Goal: Information Seeking & Learning: Learn about a topic

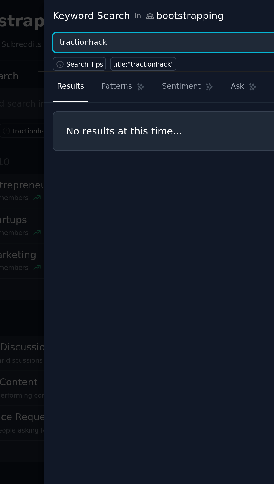
click at [120, 18] on input "tractionhack" at bounding box center [154, 20] width 190 height 10
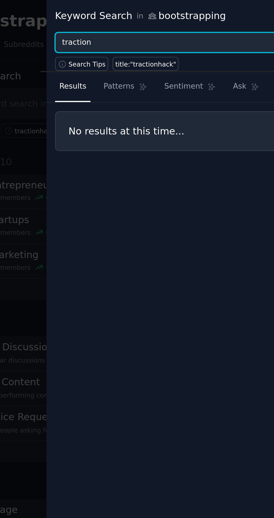
click at [251, 15] on button "Browse" at bounding box center [261, 20] width 21 height 10
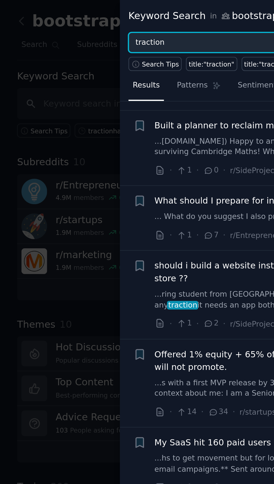
scroll to position [683, 0]
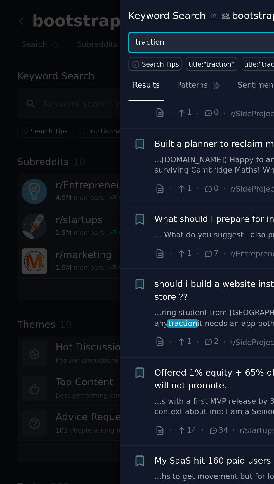
click at [101, 16] on input "traction" at bounding box center [154, 20] width 190 height 10
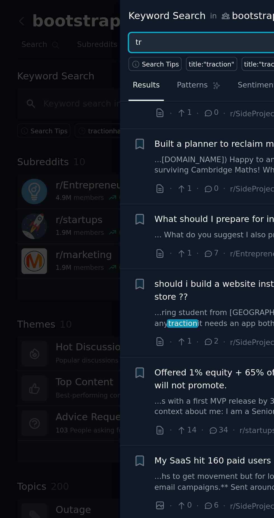
type input "t"
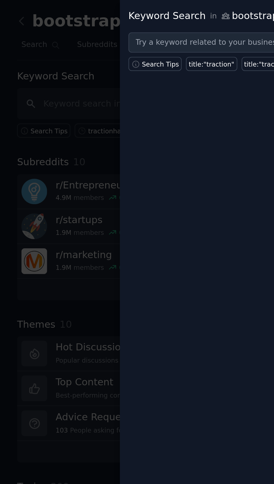
click at [2, 138] on div at bounding box center [137, 242] width 274 height 484
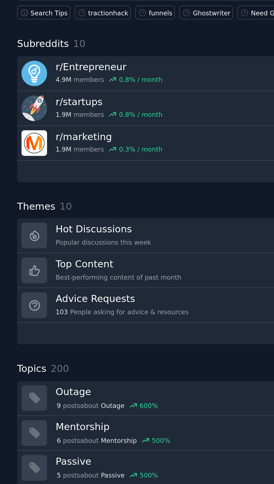
click at [13, 159] on icon at bounding box center [16, 162] width 6 height 6
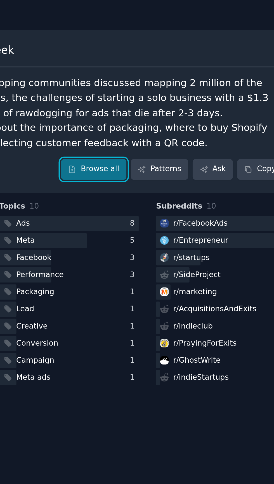
click at [182, 77] on link "Browse all" at bounding box center [176, 78] width 30 height 10
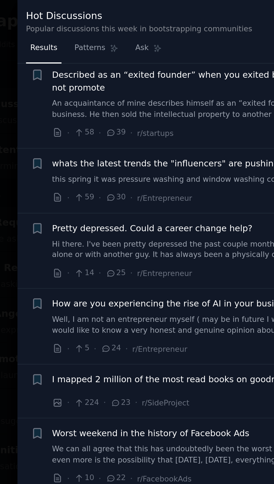
scroll to position [433, 0]
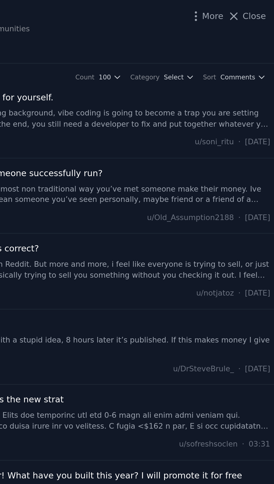
click at [260, 8] on button "Close" at bounding box center [261, 7] width 18 height 6
click at [257, 7] on div at bounding box center [164, 9] width 206 height 6
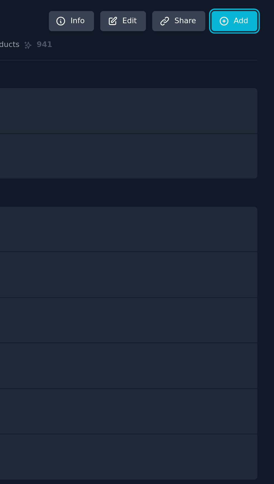
click at [262, 7] on link "Add" at bounding box center [255, 10] width 21 height 10
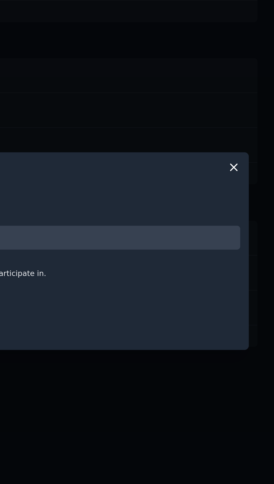
click at [253, 207] on icon at bounding box center [255, 204] width 6 height 6
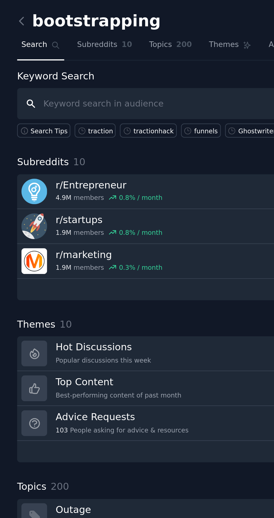
click at [30, 48] on input "text" at bounding box center [137, 47] width 258 height 14
paste input "I'm looking to expand my market reach for a service I'm selling. Please generat…"
type input "I'm"
type input "Scaling"
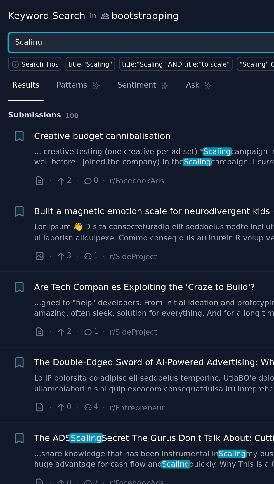
click at [71, 18] on input "Scaling" at bounding box center [154, 20] width 190 height 10
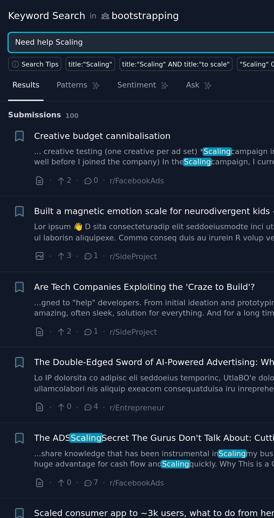
click at [251, 15] on button "Browse" at bounding box center [261, 20] width 21 height 10
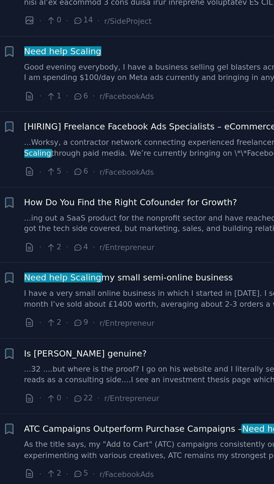
scroll to position [37, 0]
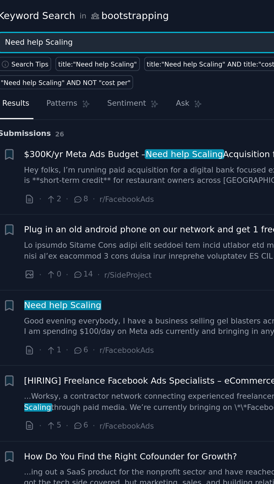
click at [158, 21] on input "Need help Scaling" at bounding box center [154, 20] width 190 height 10
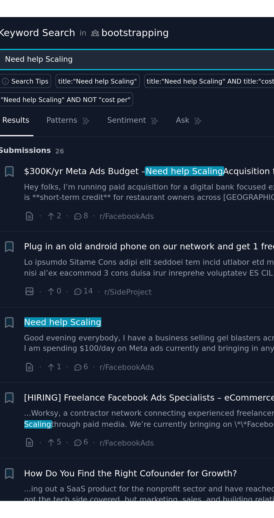
scroll to position [34, 0]
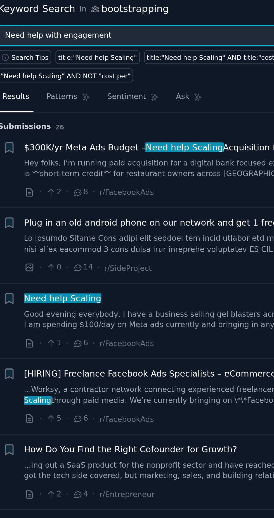
click at [251, 15] on button "Browse" at bounding box center [261, 20] width 21 height 10
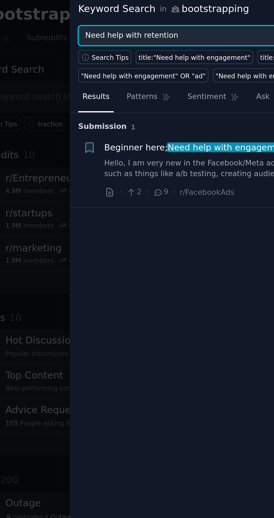
click at [251, 15] on button "Browse" at bounding box center [261, 20] width 21 height 10
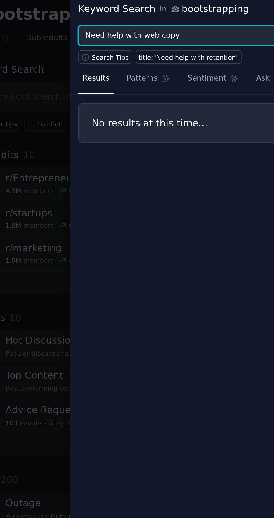
click at [251, 15] on button "Browse" at bounding box center [261, 20] width 21 height 10
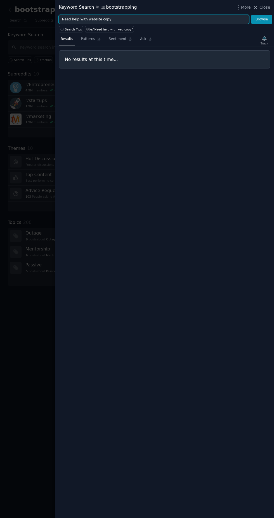
click at [84, 18] on input "Need help with website copy" at bounding box center [154, 20] width 190 height 10
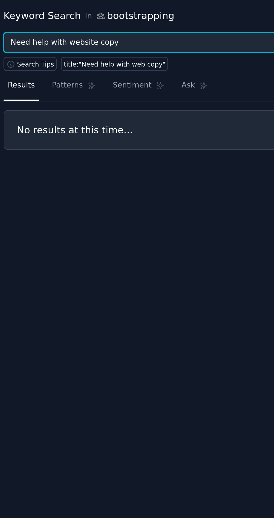
click at [88, 19] on input "Need help with website copy" at bounding box center [154, 20] width 190 height 10
click at [85, 20] on input "Need help with website copy" at bounding box center [154, 20] width 190 height 10
click at [148, 17] on input "website copy" at bounding box center [154, 20] width 190 height 10
click at [251, 15] on button "Browse" at bounding box center [261, 20] width 21 height 10
type input "website"
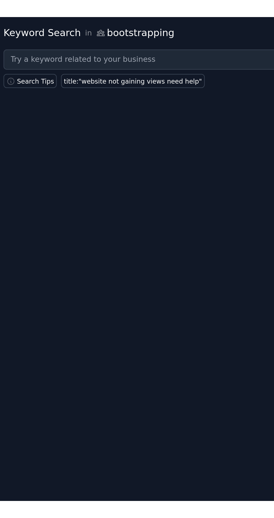
scroll to position [0, 0]
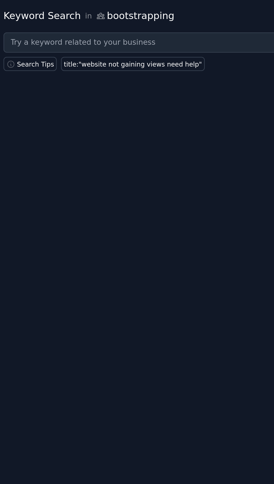
click at [153, 8] on div "Keyword Search in bootstrapping More Close" at bounding box center [164, 7] width 211 height 7
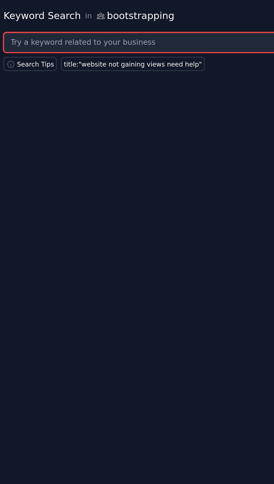
click at [154, 17] on input "text" at bounding box center [154, 20] width 190 height 10
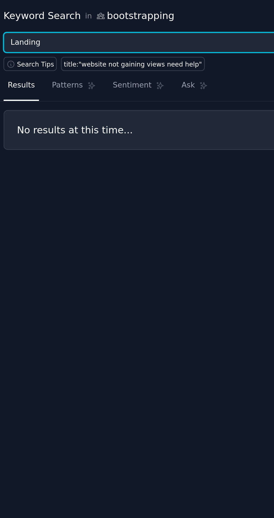
click at [251, 15] on button "Browse" at bounding box center [261, 20] width 21 height 10
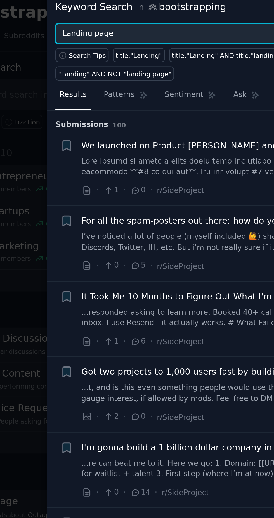
click at [251, 15] on button "Browse" at bounding box center [261, 20] width 21 height 10
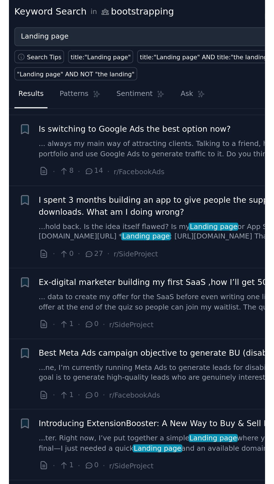
scroll to position [1188, 0]
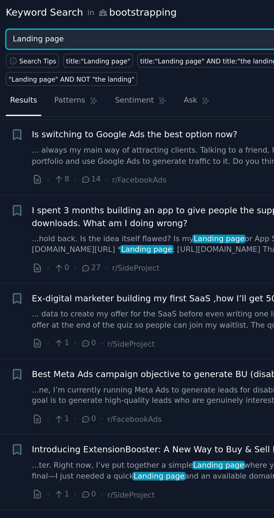
click at [152, 20] on input "Landing page" at bounding box center [154, 20] width 190 height 10
type input "L"
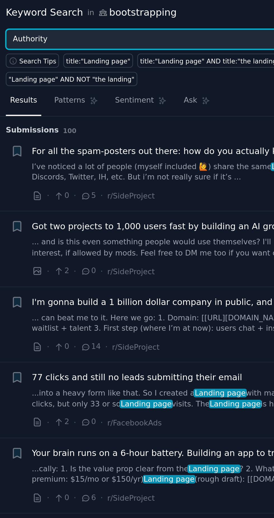
click at [251, 15] on button "Browse" at bounding box center [261, 20] width 21 height 10
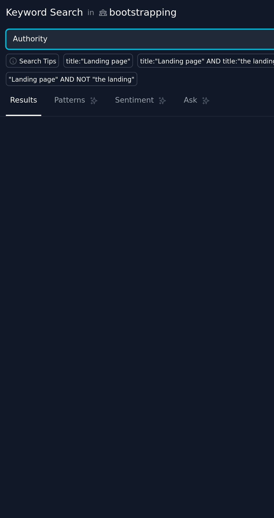
click at [251, 15] on button "Browse" at bounding box center [261, 20] width 21 height 10
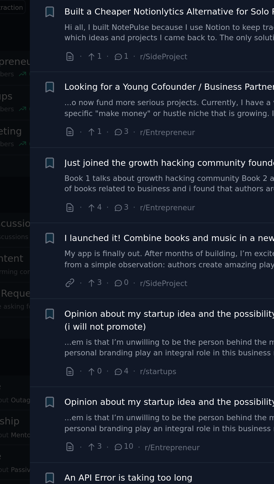
scroll to position [0, 0]
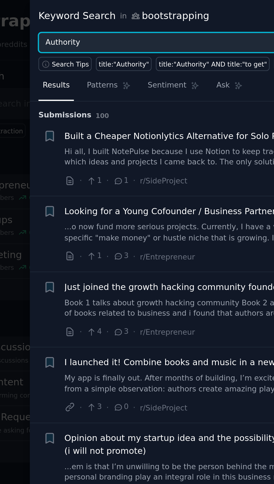
click at [65, 20] on input "Authority" at bounding box center [154, 20] width 190 height 10
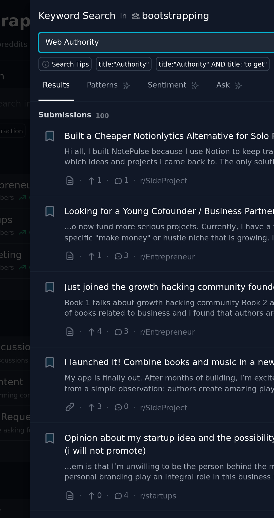
type input "Web Authority"
click at [251, 15] on button "Browse" at bounding box center [261, 20] width 21 height 10
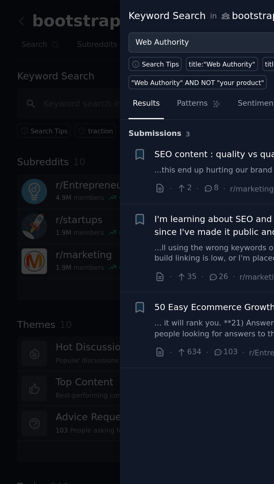
click at [30, 167] on div at bounding box center [137, 242] width 274 height 484
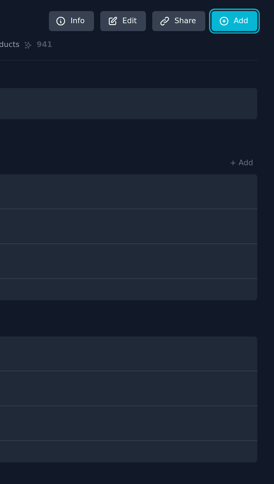
click at [259, 11] on link "Add" at bounding box center [255, 10] width 21 height 10
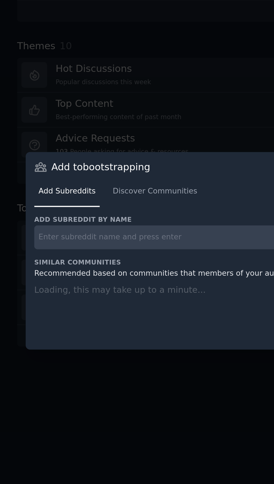
click at [57, 241] on input "text" at bounding box center [137, 235] width 243 height 11
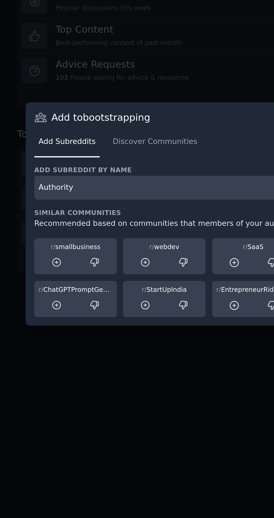
type input "Authority"
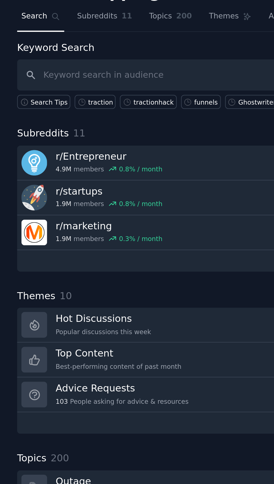
click at [100, 132] on link "+ 8 more" at bounding box center [137, 132] width 258 height 10
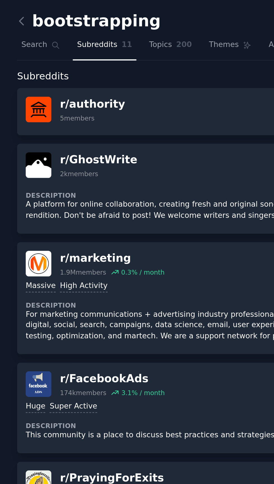
click at [103, 94] on p "A platform for online collaboration, creating fresh and original songs. Writers…" at bounding box center [137, 96] width 251 height 10
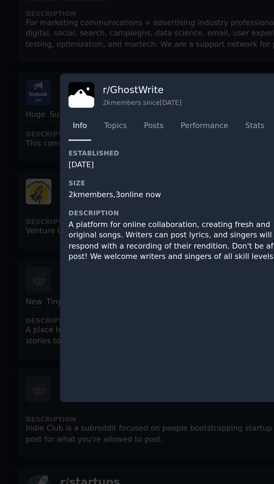
click at [11, 315] on div at bounding box center [137, 242] width 274 height 484
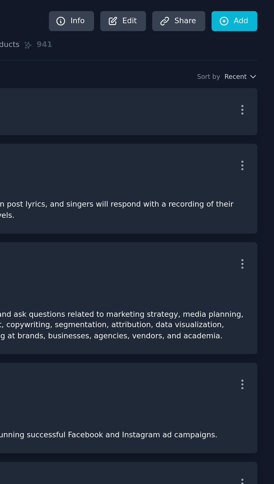
click at [259, 52] on icon "button" at bounding box center [259, 50] width 6 height 6
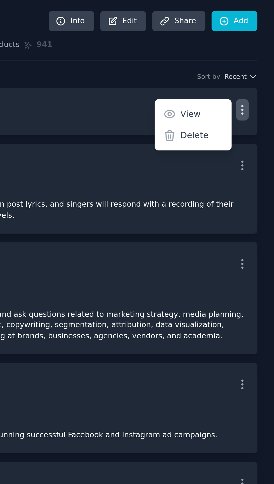
click at [249, 60] on div "Delete" at bounding box center [236, 62] width 33 height 12
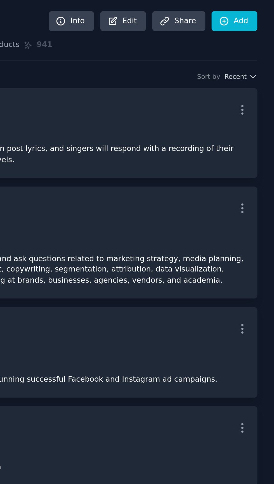
click at [234, 65] on dt "Description" at bounding box center [137, 64] width 251 height 4
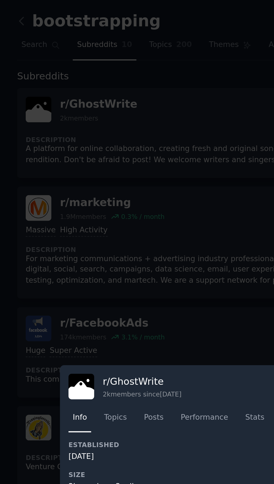
click at [75, 138] on div at bounding box center [137, 242] width 274 height 484
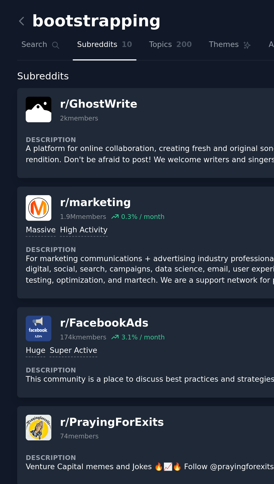
click at [73, 20] on span "Topics" at bounding box center [73, 20] width 10 height 5
click at [24, 20] on icon at bounding box center [25, 21] width 4 height 4
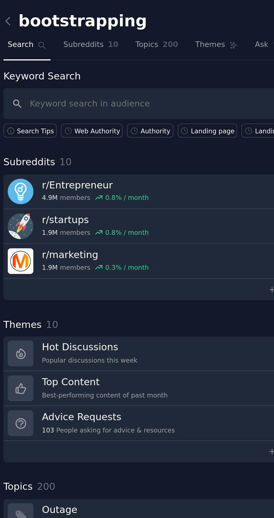
click at [81, 19] on span "200" at bounding box center [84, 20] width 7 height 5
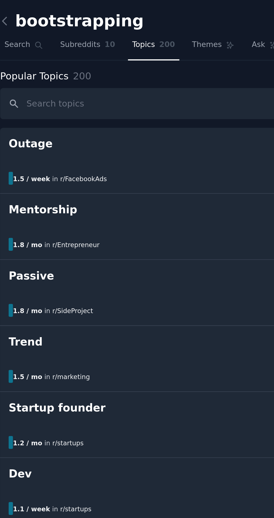
click at [40, 21] on span "Subreddits" at bounding box center [44, 20] width 18 height 5
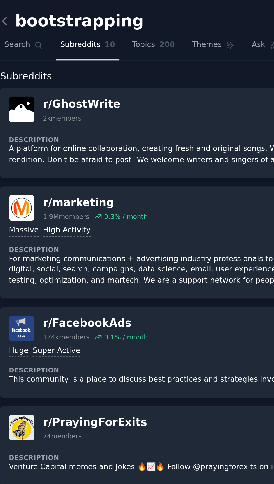
click at [124, 70] on p "A platform for online collaboration, creating fresh and original songs. Writers…" at bounding box center [137, 71] width 251 height 10
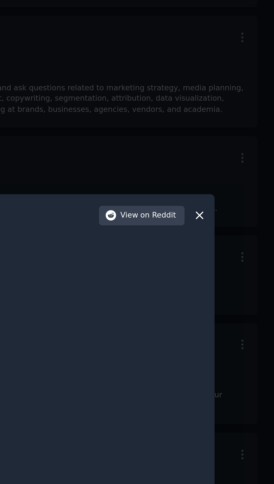
click at [245, 208] on div "r/ GhostWrite 2k members since [DATE] View on Reddit Info Topics Posts Performa…" at bounding box center [136, 242] width 219 height 150
click at [241, 180] on icon at bounding box center [240, 177] width 6 height 6
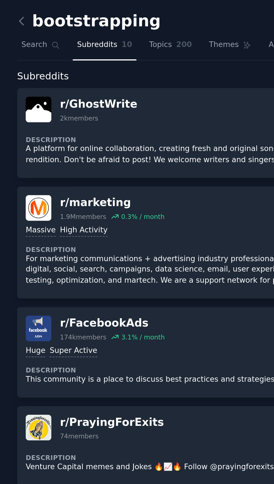
click at [48, 171] on p "This community is a place to discuss best practices and strategies involved in …" at bounding box center [137, 173] width 251 height 5
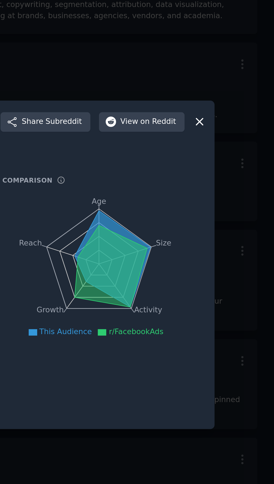
click at [245, 214] on div "r/ FacebookAds 174k members since [DATE] Share Subreddit View on Reddit Info To…" at bounding box center [136, 242] width 219 height 150
click at [247, 214] on div at bounding box center [137, 242] width 274 height 484
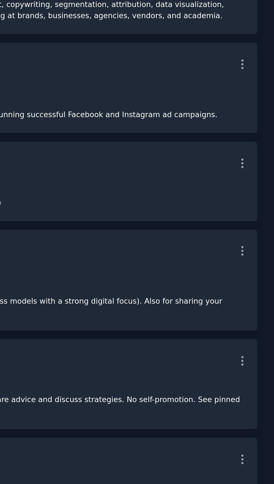
click at [246, 211] on p "Venture Capital memes and Jokes 🔥📈🔥 Follow @prayingforexits on instagram" at bounding box center [137, 213] width 251 height 5
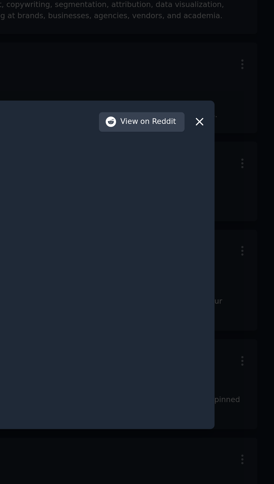
click at [244, 211] on div "r/ PrayingForExits 74 members since [DATE] View on Reddit Info Topics Posts Per…" at bounding box center [136, 242] width 219 height 150
click at [240, 180] on icon at bounding box center [240, 177] width 6 height 6
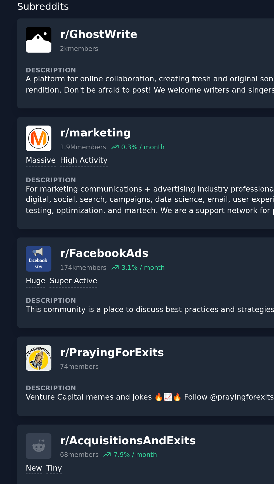
click at [93, 119] on p "For marketing communications + advertising industry professionals to discuss an…" at bounding box center [137, 123] width 251 height 15
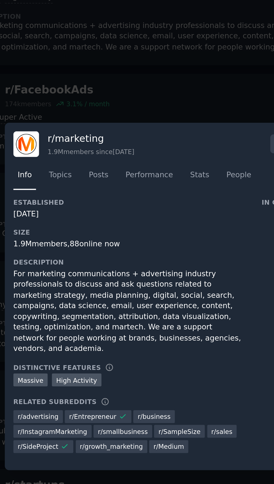
click at [144, 188] on div at bounding box center [137, 242] width 274 height 484
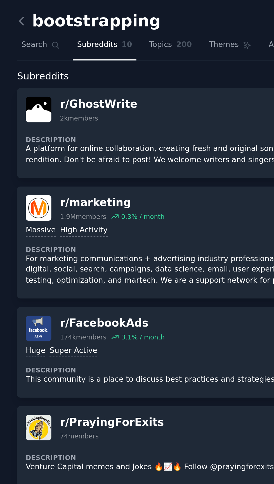
click at [15, 21] on span "Search" at bounding box center [16, 20] width 12 height 5
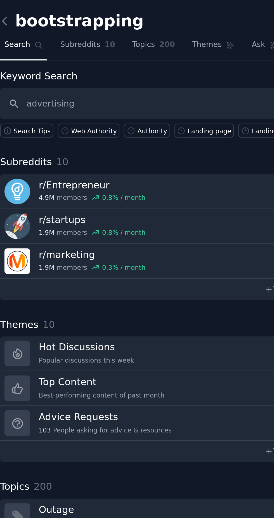
type input "advertising"
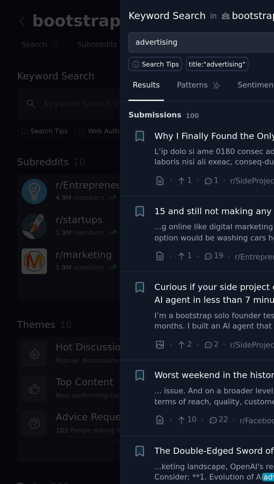
click at [113, 5] on div "Keyword Search in bootstrapping" at bounding box center [98, 7] width 78 height 7
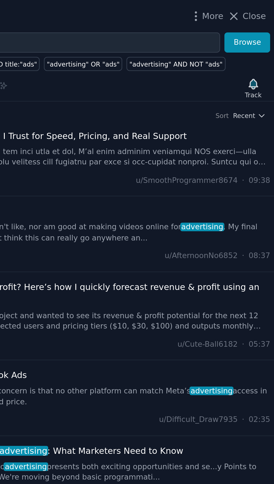
click at [261, 9] on span "Close" at bounding box center [264, 7] width 11 height 6
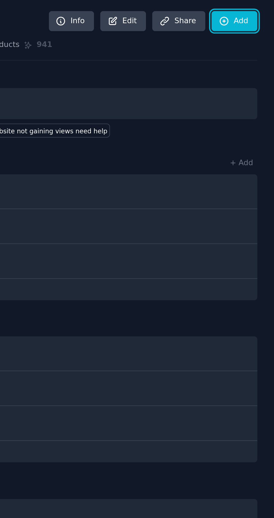
click at [259, 8] on link "Add" at bounding box center [255, 10] width 21 height 10
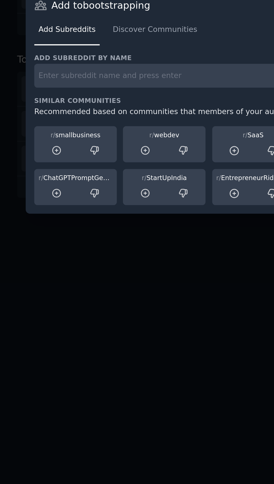
click at [107, 235] on input "text" at bounding box center [137, 230] width 243 height 11
click at [104, 235] on input "Advertising" at bounding box center [137, 230] width 243 height 11
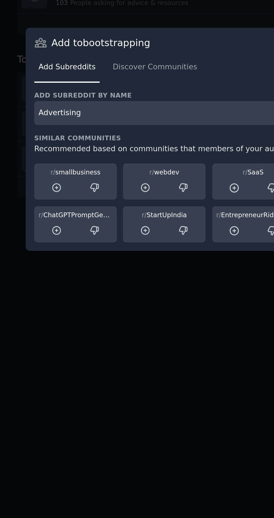
type input "Advertising"
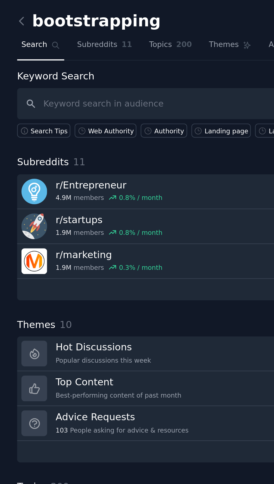
click at [104, 132] on link "+ 8 more" at bounding box center [137, 132] width 258 height 10
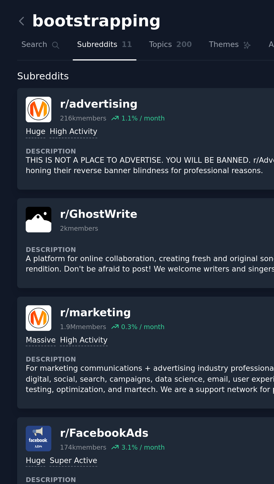
click at [105, 60] on div "Huge High Activity" at bounding box center [137, 60] width 251 height 5
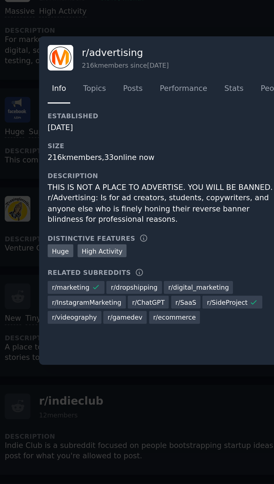
click at [86, 298] on div "r/ ecommerce" at bounding box center [89, 295] width 23 height 6
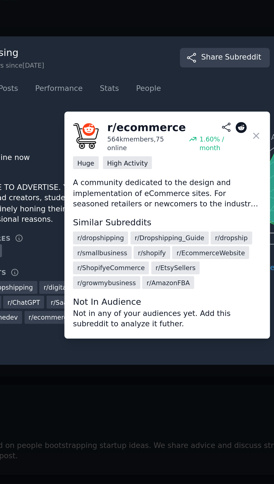
click at [184, 215] on icon at bounding box center [183, 212] width 5 height 5
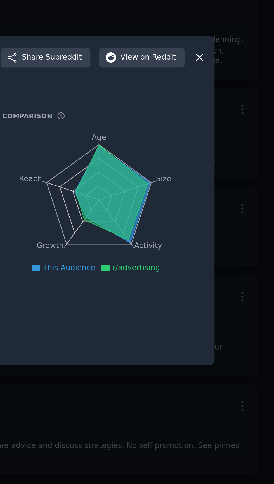
click at [240, 178] on icon at bounding box center [239, 176] width 3 height 3
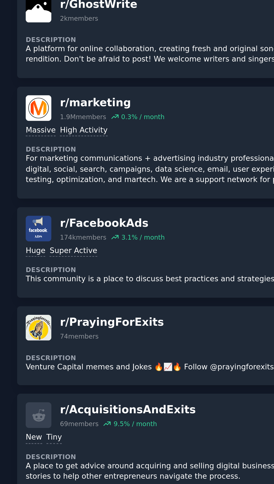
click at [94, 162] on dt "Description" at bounding box center [137, 164] width 251 height 4
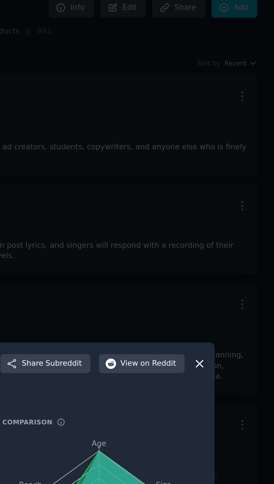
click at [240, 175] on icon at bounding box center [240, 172] width 6 height 6
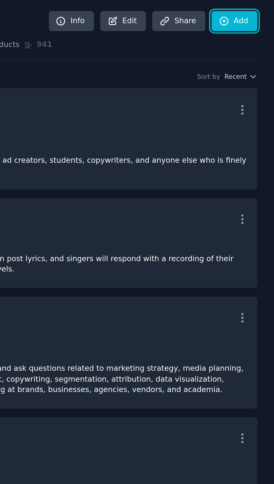
click at [258, 10] on link "Add" at bounding box center [255, 10] width 21 height 10
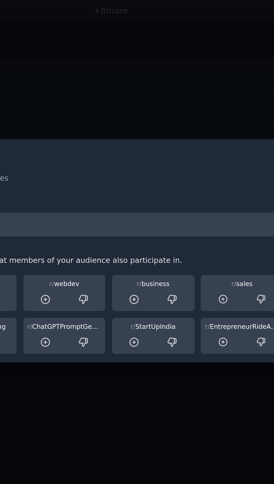
click at [176, 235] on input "text" at bounding box center [137, 230] width 243 height 11
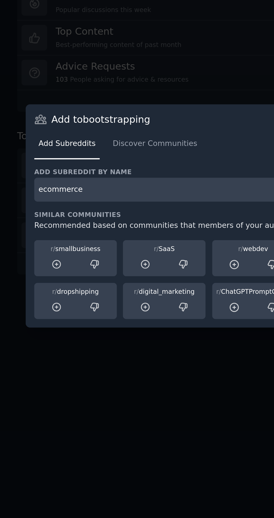
type input "ecommerce"
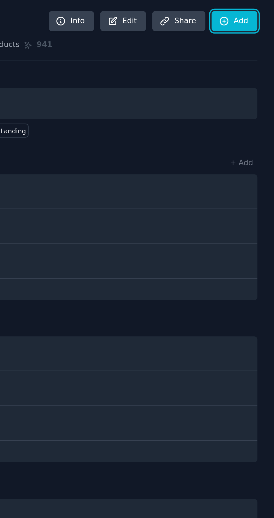
click at [260, 9] on link "Add" at bounding box center [255, 10] width 21 height 10
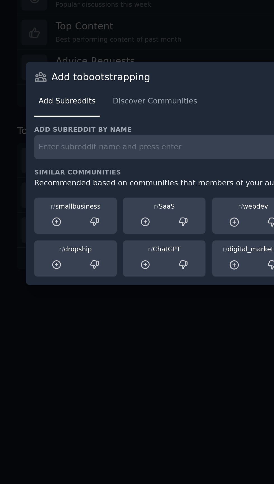
click at [91, 235] on input "text" at bounding box center [137, 230] width 243 height 11
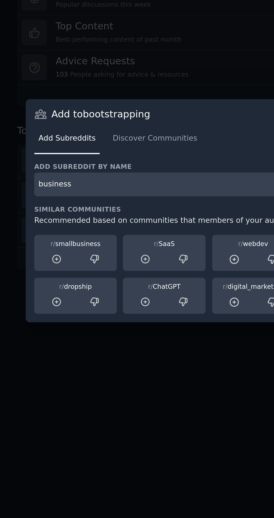
type input "business"
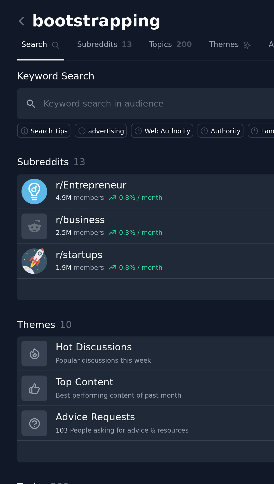
click at [83, 133] on link "+ 10 more" at bounding box center [137, 132] width 258 height 10
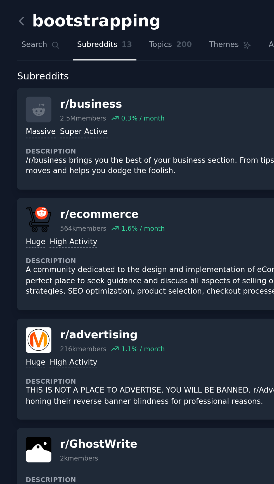
click at [81, 133] on p "A community dedicated to the design and implementation of eCommerce sites. For …" at bounding box center [137, 128] width 251 height 15
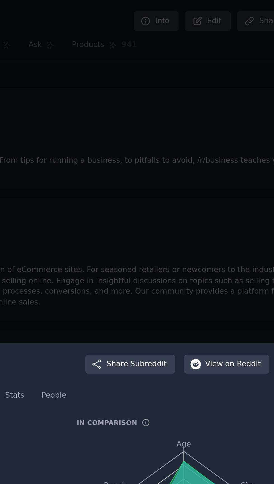
click at [191, 133] on div at bounding box center [137, 242] width 274 height 484
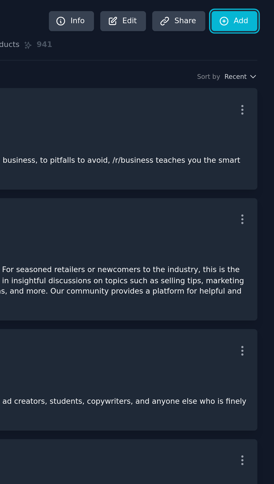
click at [257, 8] on link "Add" at bounding box center [255, 10] width 21 height 10
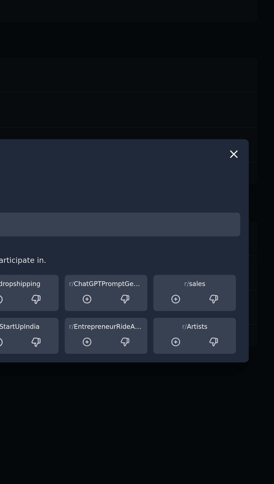
click at [220, 235] on input "text" at bounding box center [137, 230] width 243 height 11
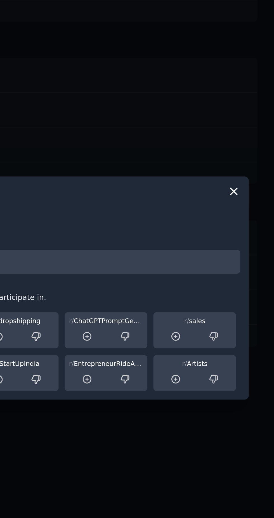
type input "d"
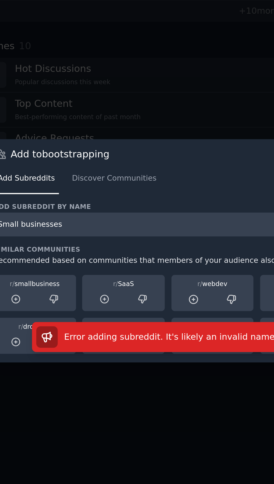
click at [36, 268] on div at bounding box center [43, 264] width 16 height 7
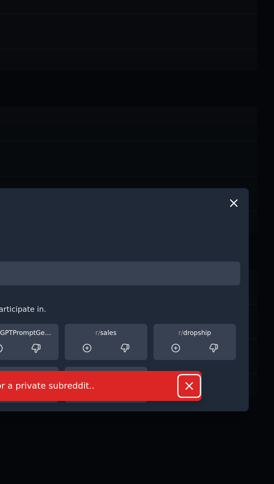
click at [233, 284] on icon "button" at bounding box center [235, 281] width 6 height 6
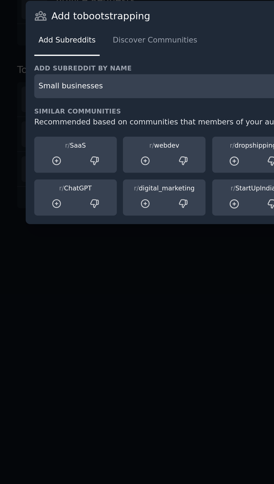
click at [93, 235] on input "Small businesses" at bounding box center [137, 230] width 243 height 11
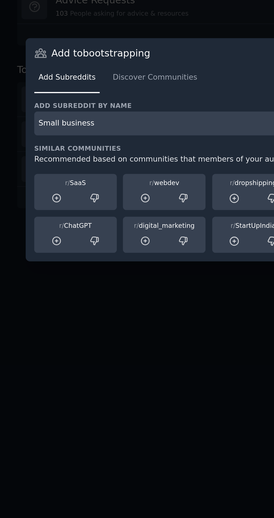
click at [26, 252] on input "Small business" at bounding box center [137, 247] width 243 height 11
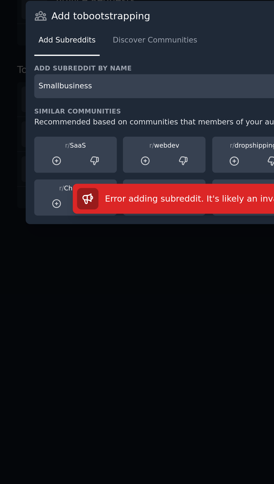
click at [19, 235] on input "Smallbusiness" at bounding box center [137, 230] width 243 height 11
click at [28, 235] on input "r/smallbusiness" at bounding box center [137, 230] width 243 height 11
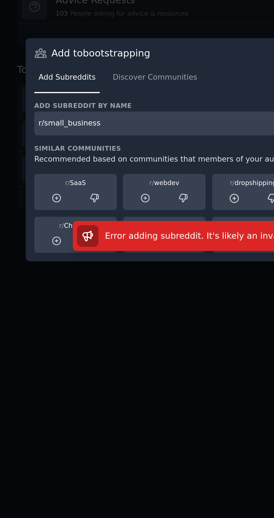
type input "r/small_business"
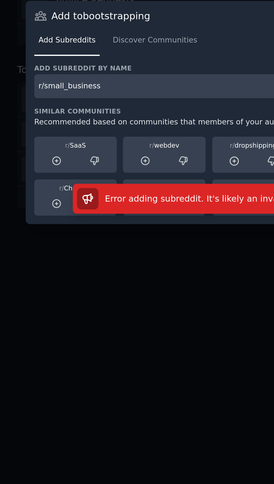
click at [108, 214] on div at bounding box center [137, 242] width 274 height 484
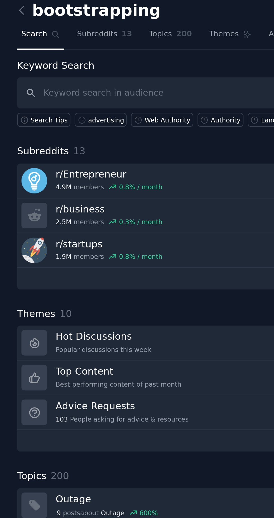
click at [78, 131] on link "+ 10 more" at bounding box center [137, 132] width 258 height 10
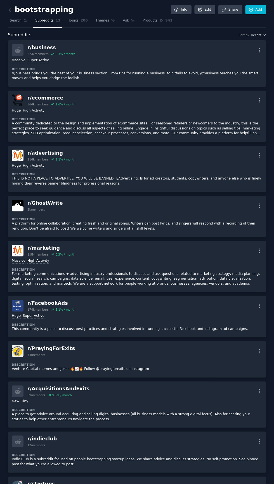
click at [169, 177] on p "THIS IS NOT A PLACE TO ADVERTISE. YOU WILL BE BANNED. r/Advertising: Is for ad …" at bounding box center [137, 181] width 251 height 10
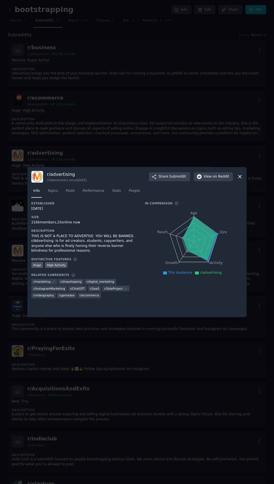
click at [240, 178] on icon at bounding box center [239, 176] width 3 height 3
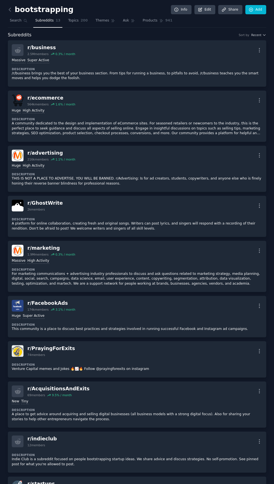
click at [136, 255] on div "r/ marketing 1.9M members 0.3 % / month More" at bounding box center [137, 251] width 251 height 12
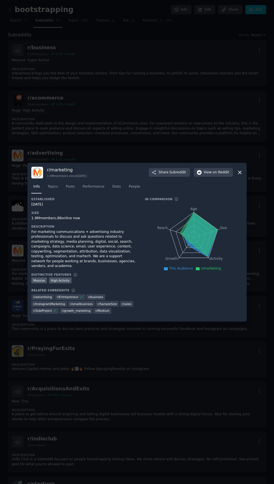
click at [62, 313] on span "r/ growth_marketing" at bounding box center [76, 311] width 29 height 4
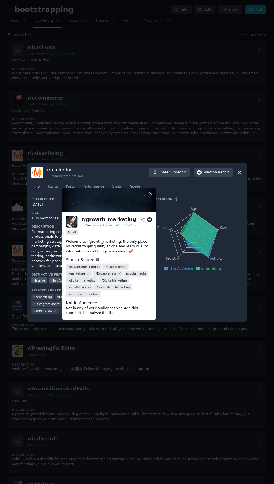
click at [68, 307] on div "r/ smallbusiness" at bounding box center [81, 304] width 27 height 6
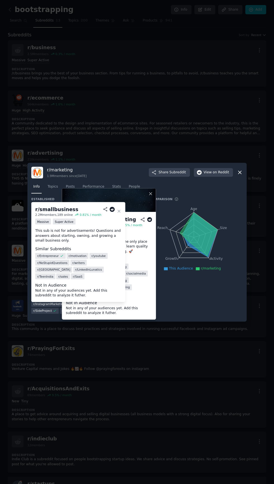
click at [152, 196] on icon at bounding box center [150, 193] width 5 height 5
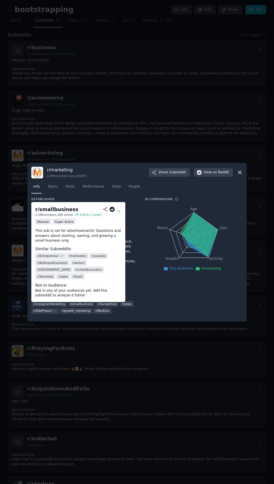
click at [119, 212] on icon at bounding box center [119, 211] width 3 height 3
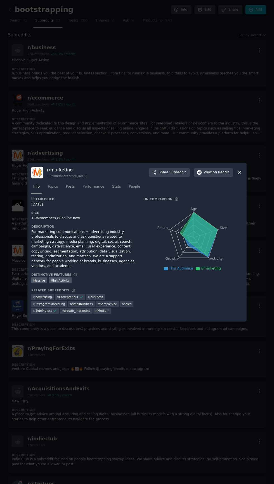
click at [242, 175] on icon at bounding box center [240, 172] width 6 height 6
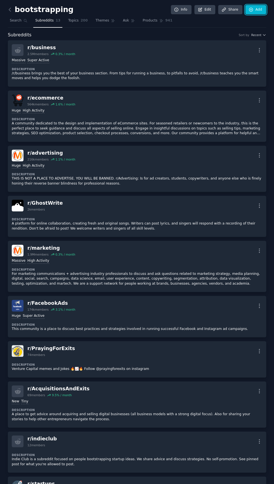
click at [258, 9] on link "Add" at bounding box center [255, 10] width 21 height 10
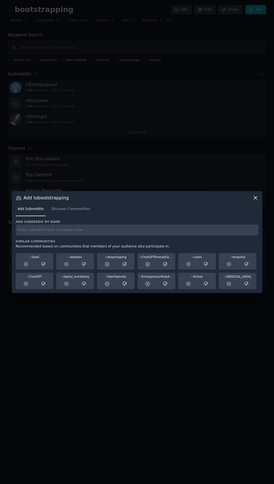
click at [175, 235] on input "text" at bounding box center [137, 230] width 243 height 11
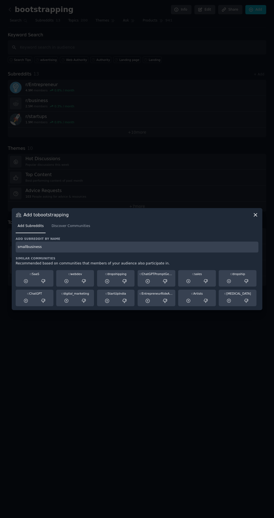
type input "smallbusiness"
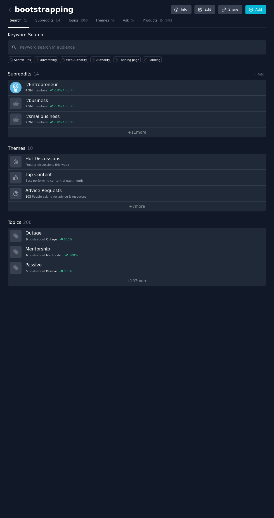
click at [77, 134] on link "+ 11 more" at bounding box center [137, 132] width 258 height 10
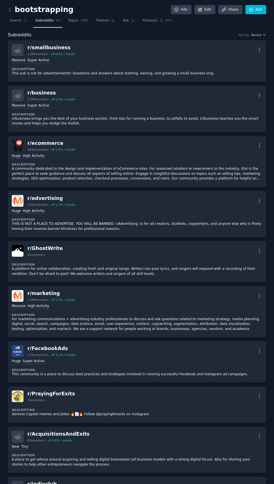
click at [259, 396] on icon "button" at bounding box center [259, 396] width 6 height 6
click at [242, 413] on div "View Delete" at bounding box center [236, 402] width 35 height 23
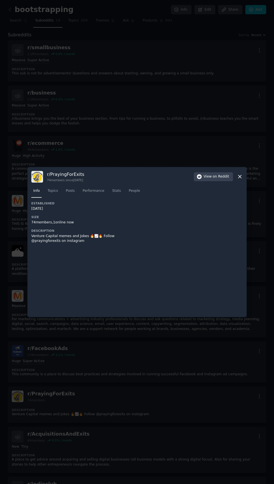
click at [238, 178] on icon at bounding box center [239, 176] width 3 height 3
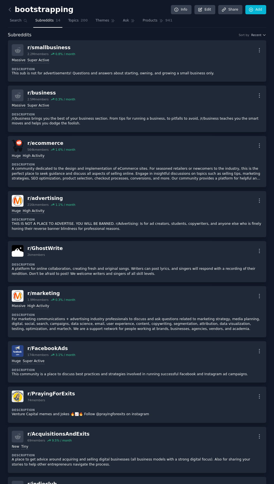
click at [257, 394] on icon "button" at bounding box center [259, 396] width 6 height 6
click at [243, 409] on div "Delete" at bounding box center [236, 408] width 33 height 12
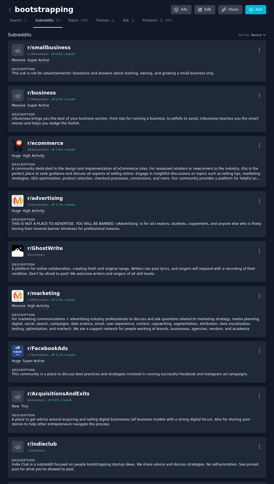
click at [259, 395] on icon "button" at bounding box center [259, 396] width 6 height 6
click at [240, 419] on p "Delete" at bounding box center [237, 418] width 13 height 6
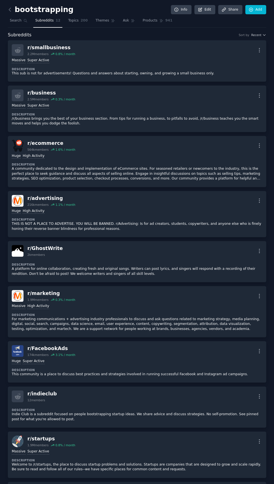
click at [260, 396] on icon "button" at bounding box center [259, 396] width 6 height 6
click at [242, 408] on div "Delete" at bounding box center [236, 408] width 33 height 12
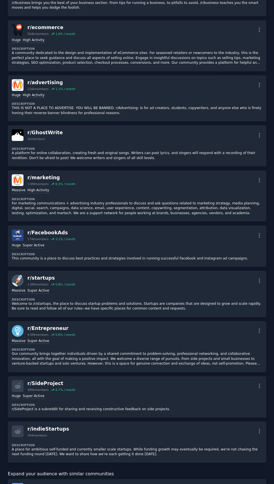
scroll to position [129, 0]
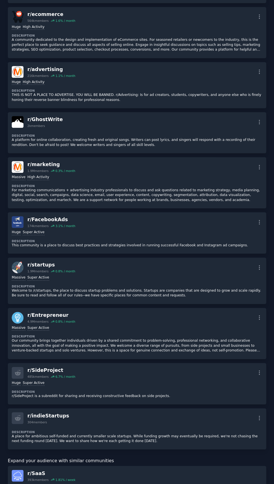
click at [259, 416] on icon "button" at bounding box center [259, 418] width 1 height 4
click at [237, 427] on p "Delete" at bounding box center [237, 430] width 13 height 6
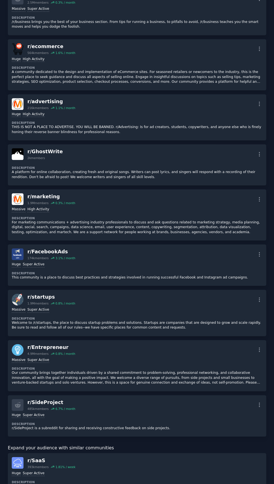
scroll to position [96, 0]
click at [184, 427] on p "r/SideProject is a subreddit for sharing and receiving constructive feedback on…" at bounding box center [137, 428] width 251 height 5
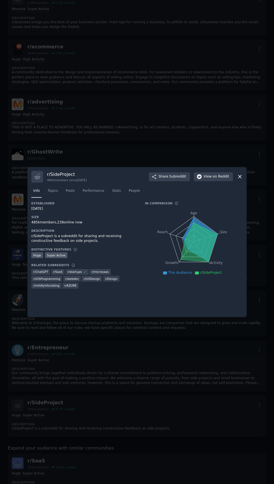
click at [244, 207] on div "r/ SideProject 485k members since [DATE] Share Subreddit View on Reddit Info To…" at bounding box center [136, 242] width 219 height 150
click at [240, 180] on icon at bounding box center [240, 177] width 6 height 6
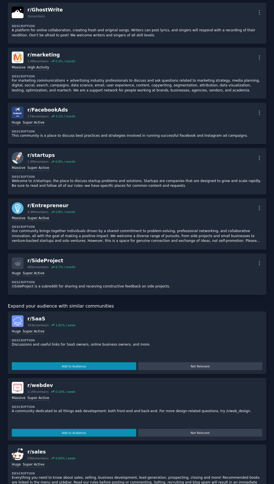
scroll to position [239, 0]
click at [109, 365] on button "Add to Audience" at bounding box center [74, 366] width 124 height 8
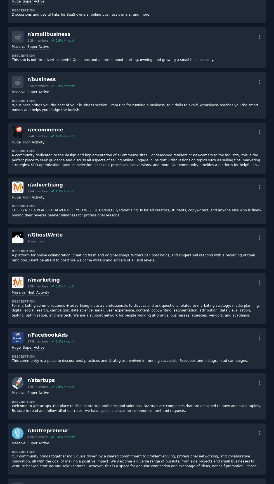
scroll to position [0, 0]
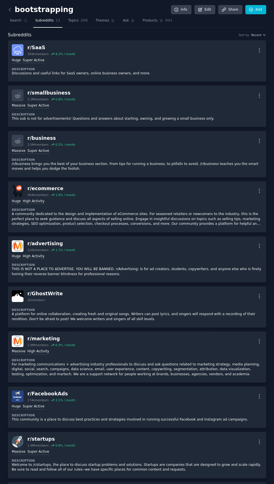
click at [16, 21] on span "Search" at bounding box center [16, 20] width 12 height 5
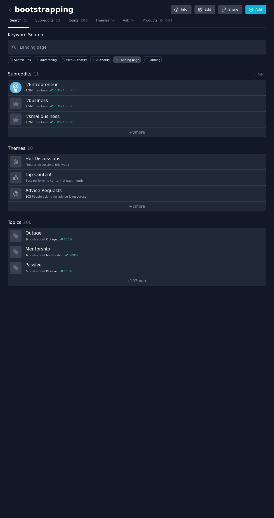
type input "Landing page"
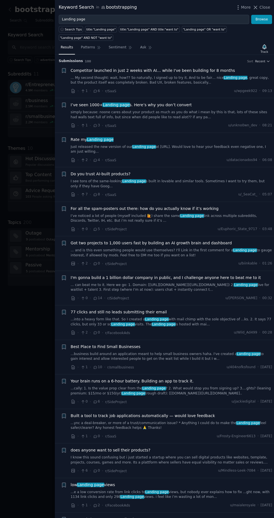
click at [185, 29] on div ""Landing page" OR "want to"" at bounding box center [204, 29] width 43 height 4
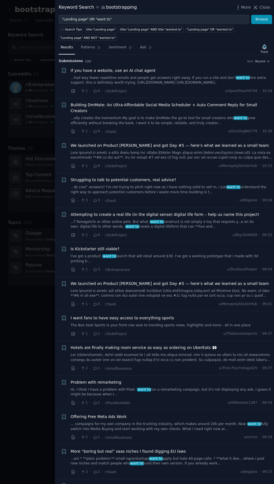
click at [161, 26] on link "title:"Landing page" AND title:"wanted to"" at bounding box center [151, 29] width 64 height 6
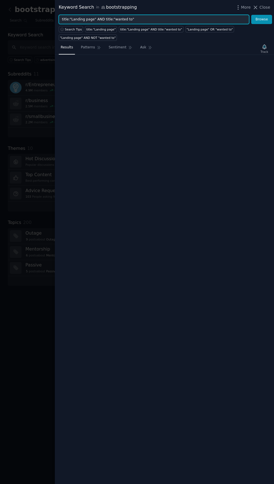
click at [190, 21] on input "title:"Landing page" AND title:"wanted to"" at bounding box center [154, 20] width 190 height 10
click at [192, 19] on input "title:"Landing page" AND title:"wanted to"" at bounding box center [154, 20] width 190 height 10
click at [190, 21] on input "title:"Landing page" AND title:"wanted to"" at bounding box center [154, 20] width 190 height 10
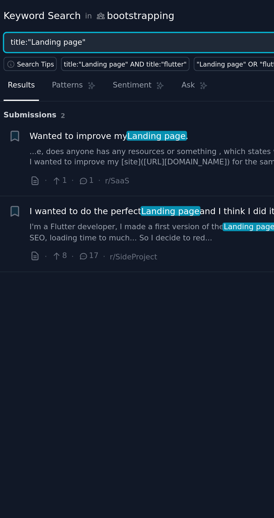
type input "title:"Landing"
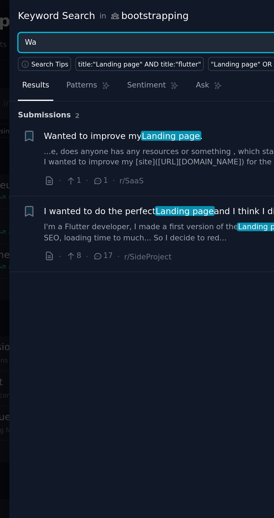
type input "W"
click at [251, 15] on button "Browse" at bounding box center [261, 20] width 21 height 10
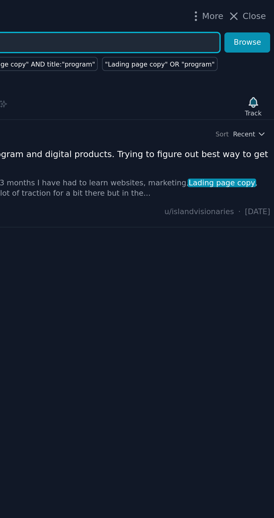
click at [265, 60] on span "Recent" at bounding box center [260, 61] width 10 height 4
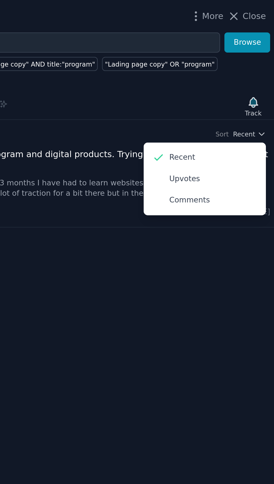
click at [237, 129] on div "Submission 1 Sort Recent Recent Upvotes Comments + I need some advice I have an…" at bounding box center [164, 269] width 219 height 429
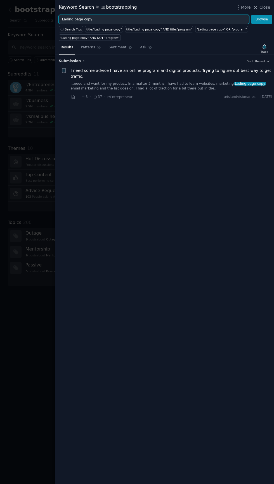
click at [206, 19] on input "Lading page copy" at bounding box center [154, 20] width 190 height 10
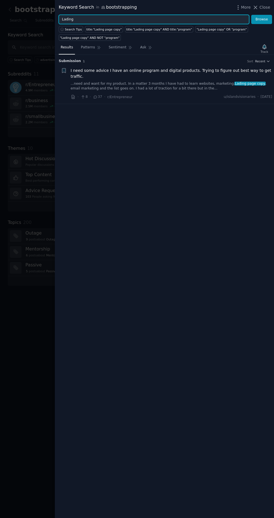
type input "Lading"
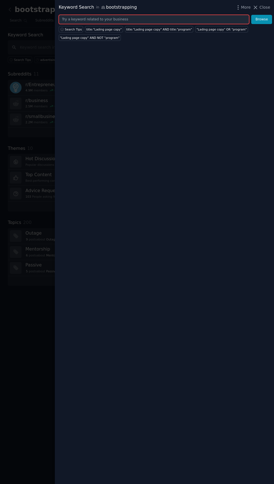
click at [128, 19] on input "text" at bounding box center [154, 20] width 190 height 10
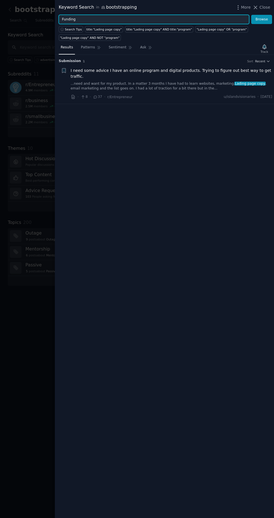
click at [251, 15] on button "Browse" at bounding box center [261, 20] width 21 height 10
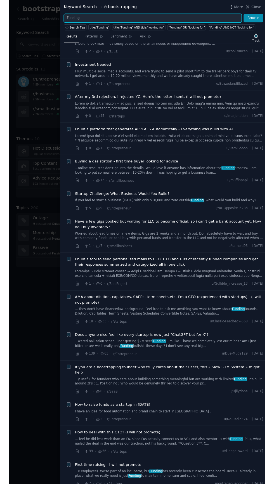
scroll to position [1060, 0]
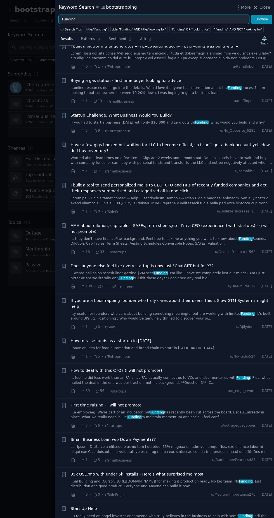
click at [207, 21] on input "Funding" at bounding box center [154, 20] width 190 height 10
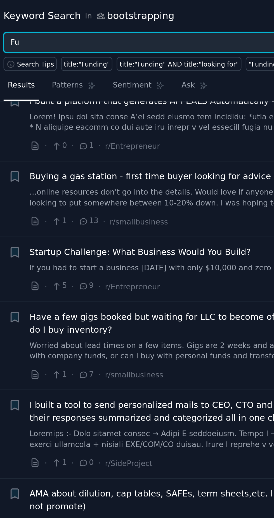
type input "F"
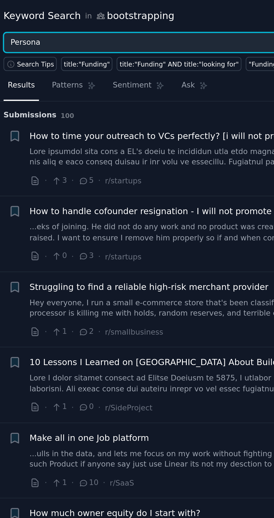
click at [251, 15] on button "Browse" at bounding box center [261, 20] width 21 height 10
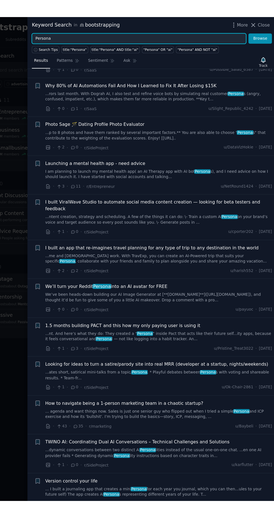
scroll to position [797, 0]
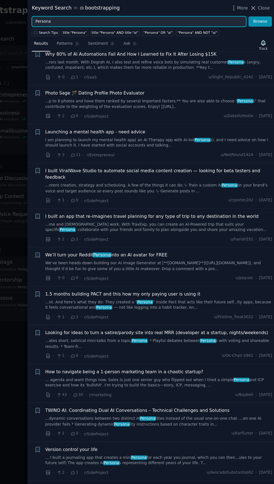
click at [207, 21] on input "Persona" at bounding box center [154, 20] width 190 height 10
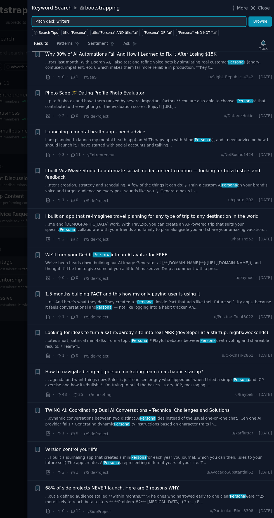
click at [251, 15] on button "Browse" at bounding box center [261, 20] width 21 height 10
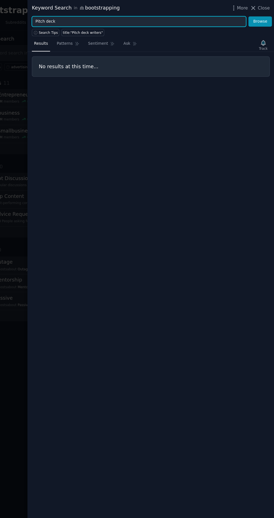
click at [251, 15] on button "Browse" at bounding box center [261, 20] width 21 height 10
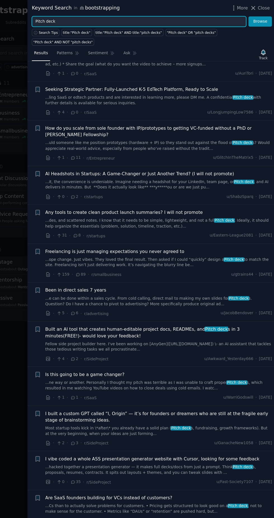
scroll to position [931, 0]
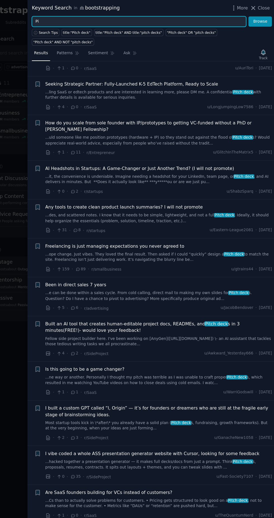
type input "P"
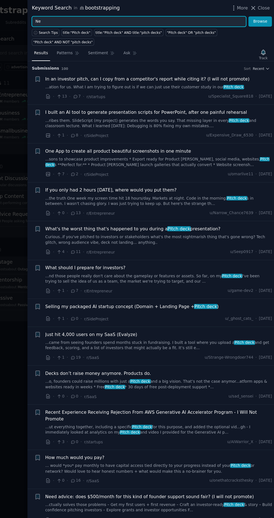
type input "N"
type input "Pitch deck need help"
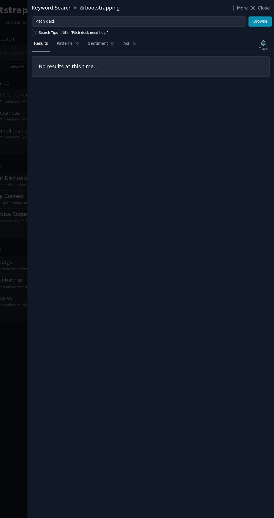
click at [251, 15] on button "Browse" at bounding box center [261, 20] width 21 height 10
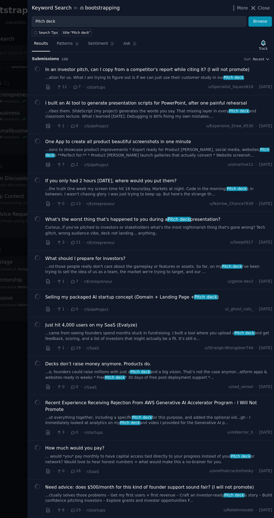
click at [251, 15] on button "Browse" at bounding box center [261, 20] width 21 height 10
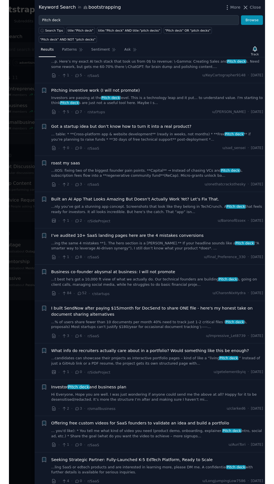
scroll to position [569, 0]
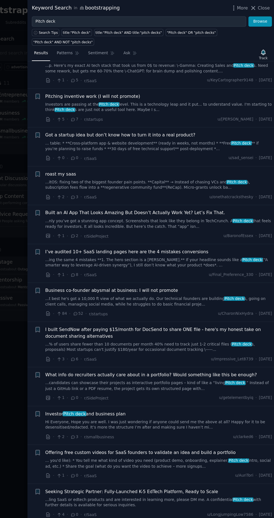
click at [203, 125] on link "... table: * **Cross-platform app & website development** (ready in weeks, not …" at bounding box center [172, 130] width 202 height 10
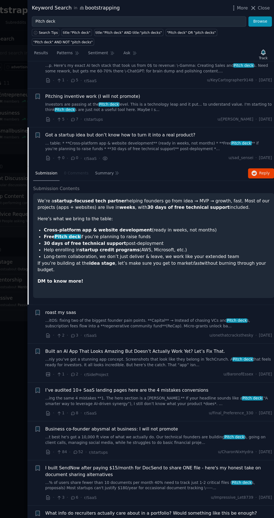
click at [158, 214] on li "30 days of free technical support post-deployment" at bounding box center [169, 217] width 201 height 6
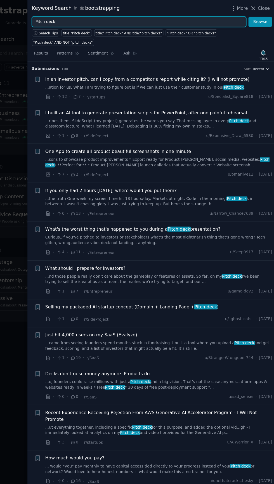
click at [107, 19] on input "Pitch deck" at bounding box center [154, 20] width 190 height 10
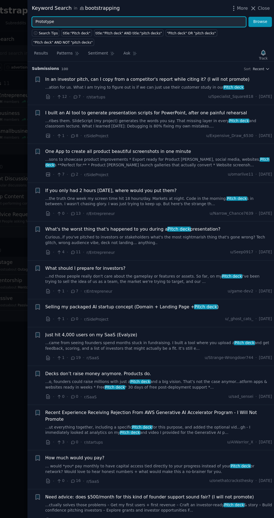
click at [251, 15] on button "Browse" at bounding box center [261, 20] width 21 height 10
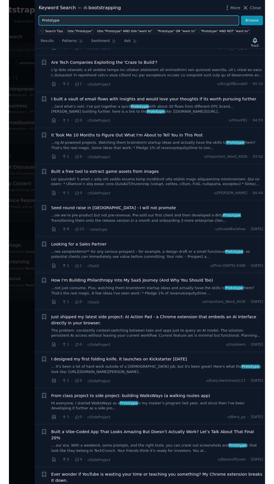
scroll to position [142, 0]
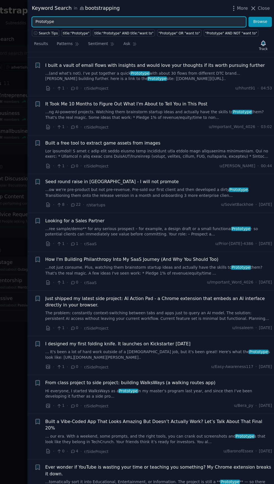
click at [84, 19] on input "Prototype" at bounding box center [154, 20] width 190 height 10
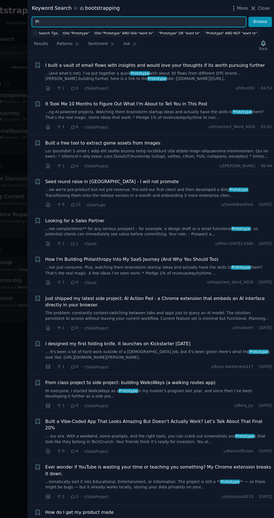
type input "P"
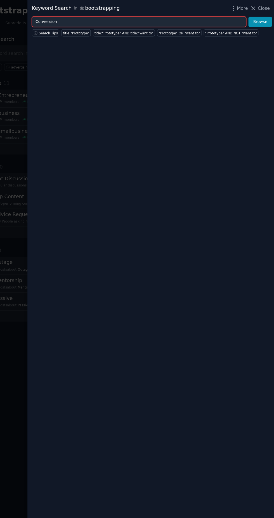
click at [251, 15] on button "Browse" at bounding box center [261, 20] width 21 height 10
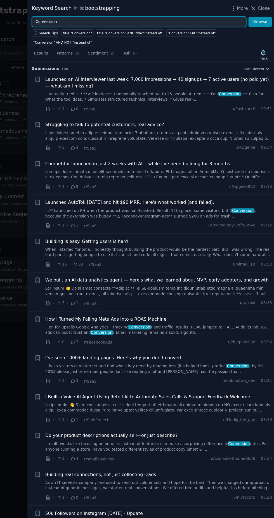
click at [85, 19] on input "Conversion" at bounding box center [154, 20] width 190 height 10
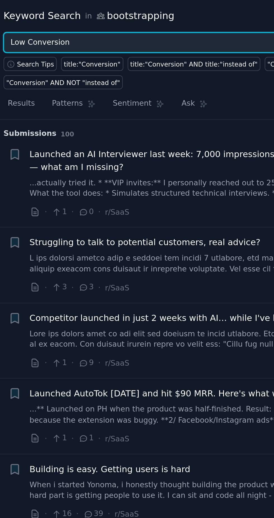
type input "Low Conversion"
click at [251, 15] on button "Browse" at bounding box center [261, 20] width 21 height 10
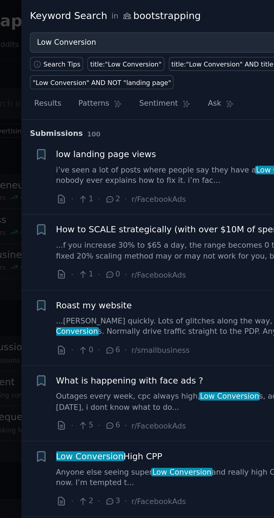
click at [133, 83] on link "i’ve seen a lot of posts where people say they have a Low Conversion rate from …" at bounding box center [172, 80] width 202 height 10
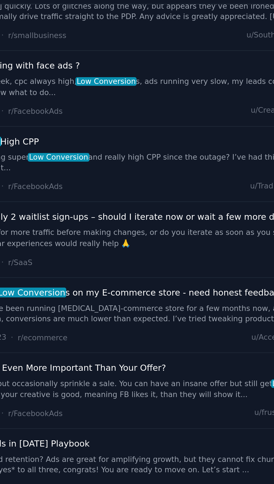
scroll to position [175, 0]
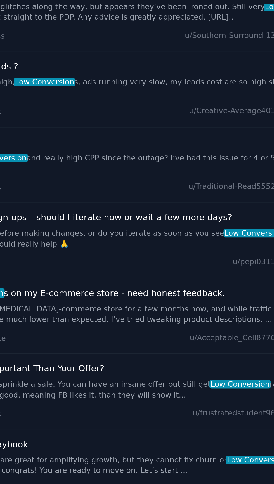
click at [216, 136] on span "u/Traditional-Read5552" at bounding box center [236, 138] width 40 height 5
click at [214, 123] on link "Anyone else seeing super Low Conversion and really high CPP since the outage? I…" at bounding box center [172, 128] width 202 height 10
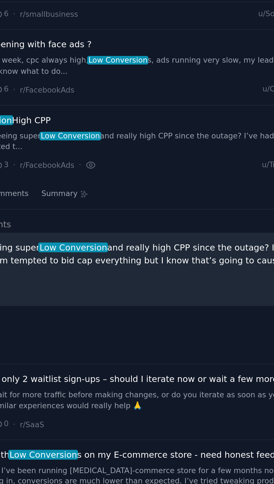
scroll to position [94, 0]
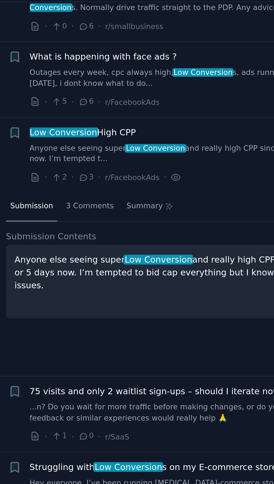
click at [101, 150] on div "3 Comments" at bounding box center [98, 148] width 26 height 13
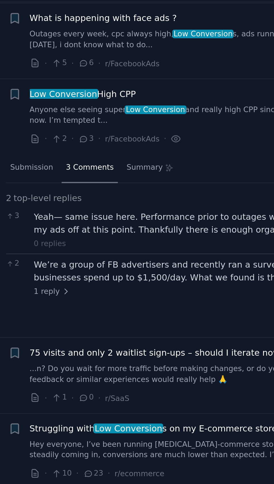
scroll to position [113, 0]
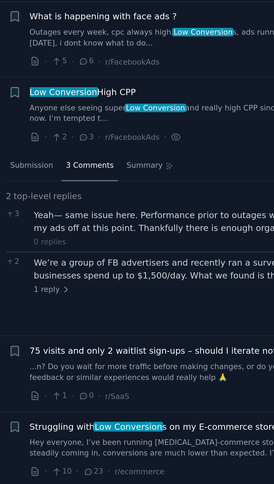
click at [81, 185] on span "1 reply" at bounding box center [81, 186] width 17 height 5
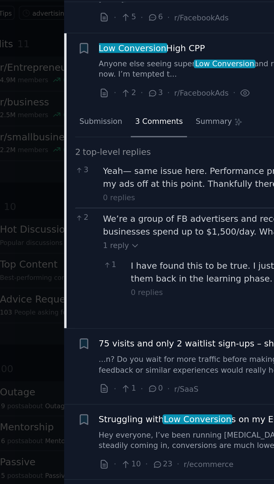
scroll to position [133, 0]
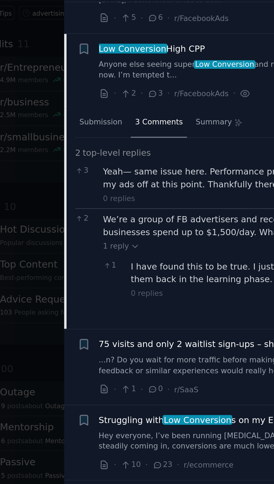
click at [82, 165] on span "1 reply" at bounding box center [81, 166] width 17 height 5
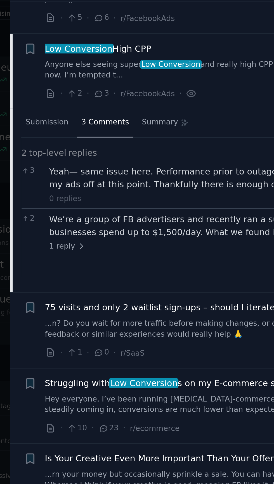
click at [81, 164] on span "1 reply" at bounding box center [81, 166] width 17 height 5
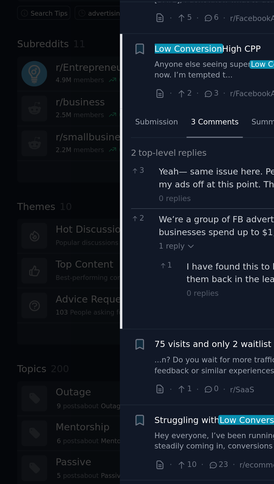
click at [86, 166] on icon at bounding box center [87, 166] width 2 height 1
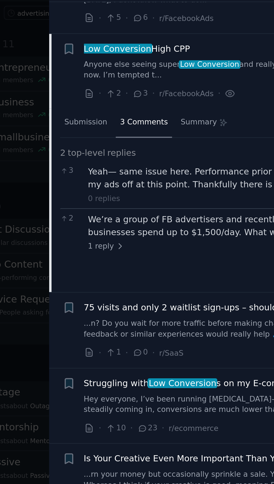
click at [77, 111] on div "Submission" at bounding box center [71, 109] width 23 height 13
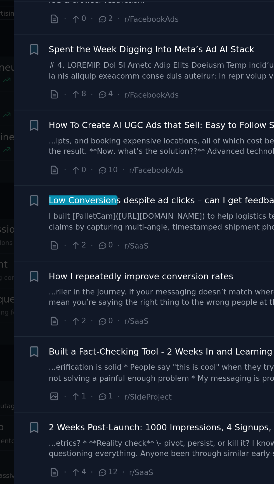
scroll to position [809, 0]
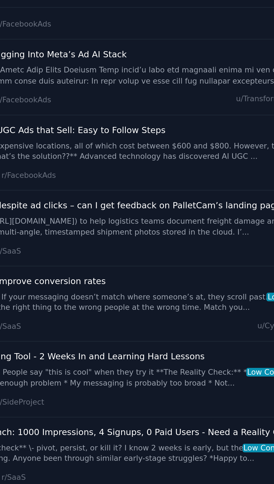
click at [190, 150] on link "I built [PalletCam](https://www.palletcam.com) to help logistics teams document…" at bounding box center [172, 155] width 202 height 10
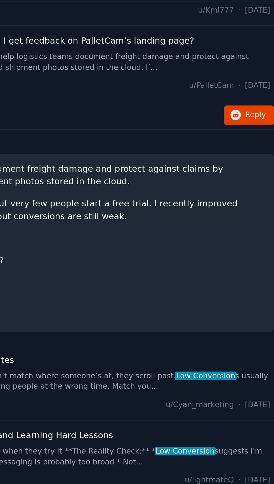
scroll to position [798, 0]
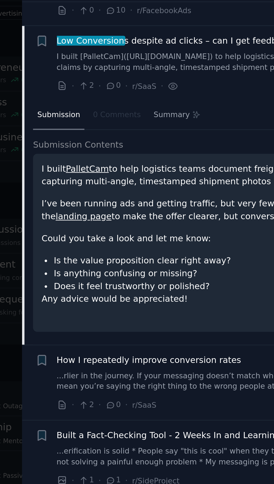
click at [151, 176] on li "Is anything confusing or missing?" at bounding box center [169, 179] width 201 height 6
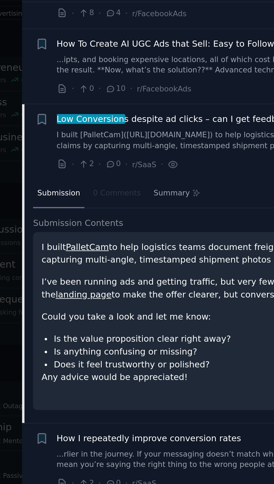
scroll to position [762, 0]
click at [70, 140] on span "Submission" at bounding box center [72, 142] width 20 height 5
click at [153, 113] on link "I built [PalletCam](https://www.palletcam.com) to help logistics teams document…" at bounding box center [172, 118] width 202 height 10
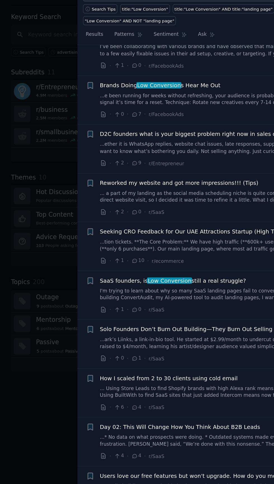
scroll to position [1247, 0]
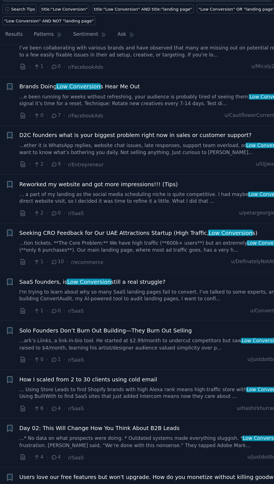
click at [209, 227] on link "I'm trying to learn about why so many SaaS landing pages fail to convert. I’ve …" at bounding box center [172, 232] width 202 height 10
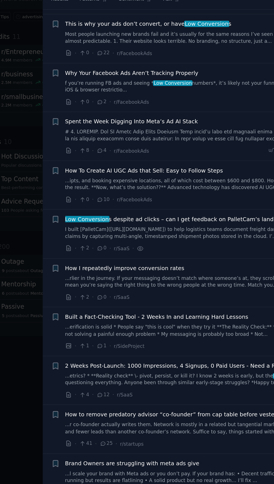
scroll to position [667, 0]
